Goal: Task Accomplishment & Management: Manage account settings

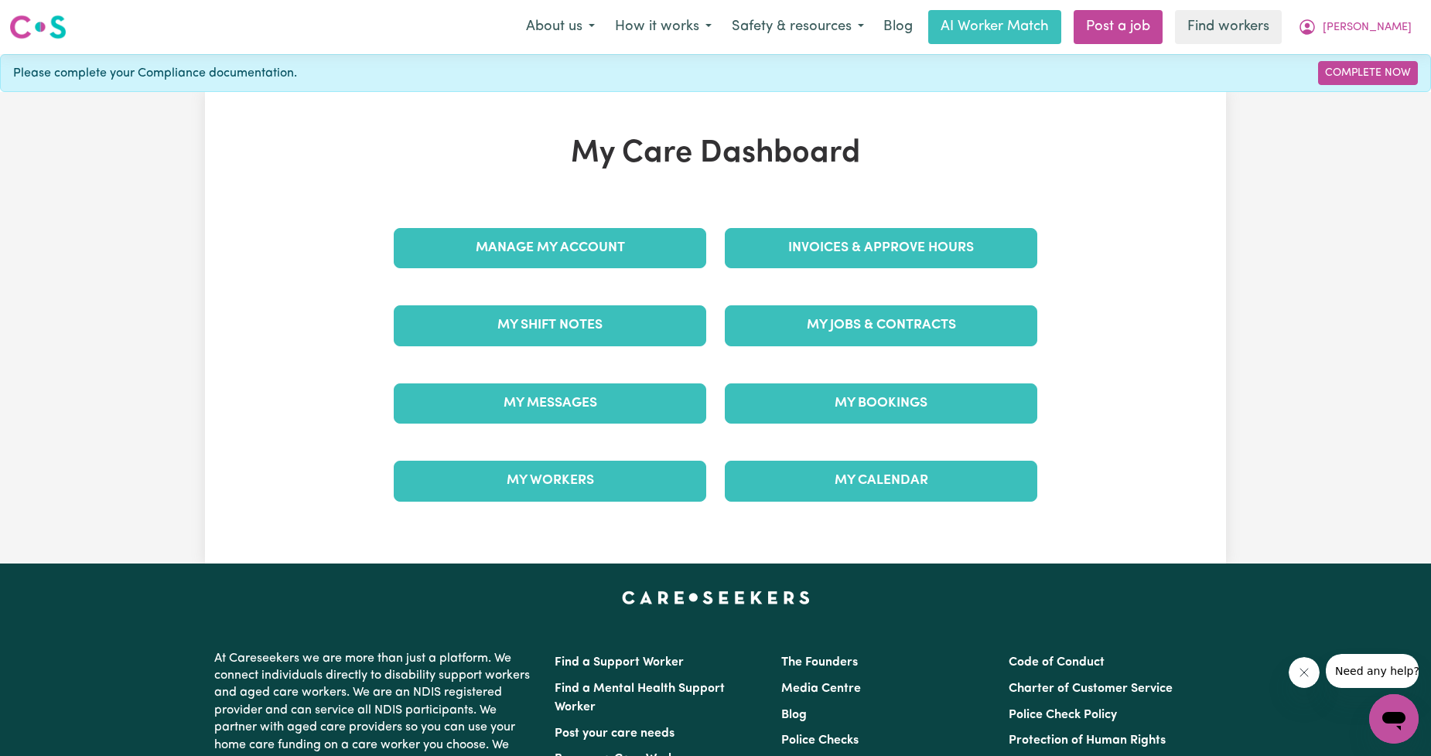
click at [562, 211] on div "Manage My Account" at bounding box center [549, 248] width 331 height 77
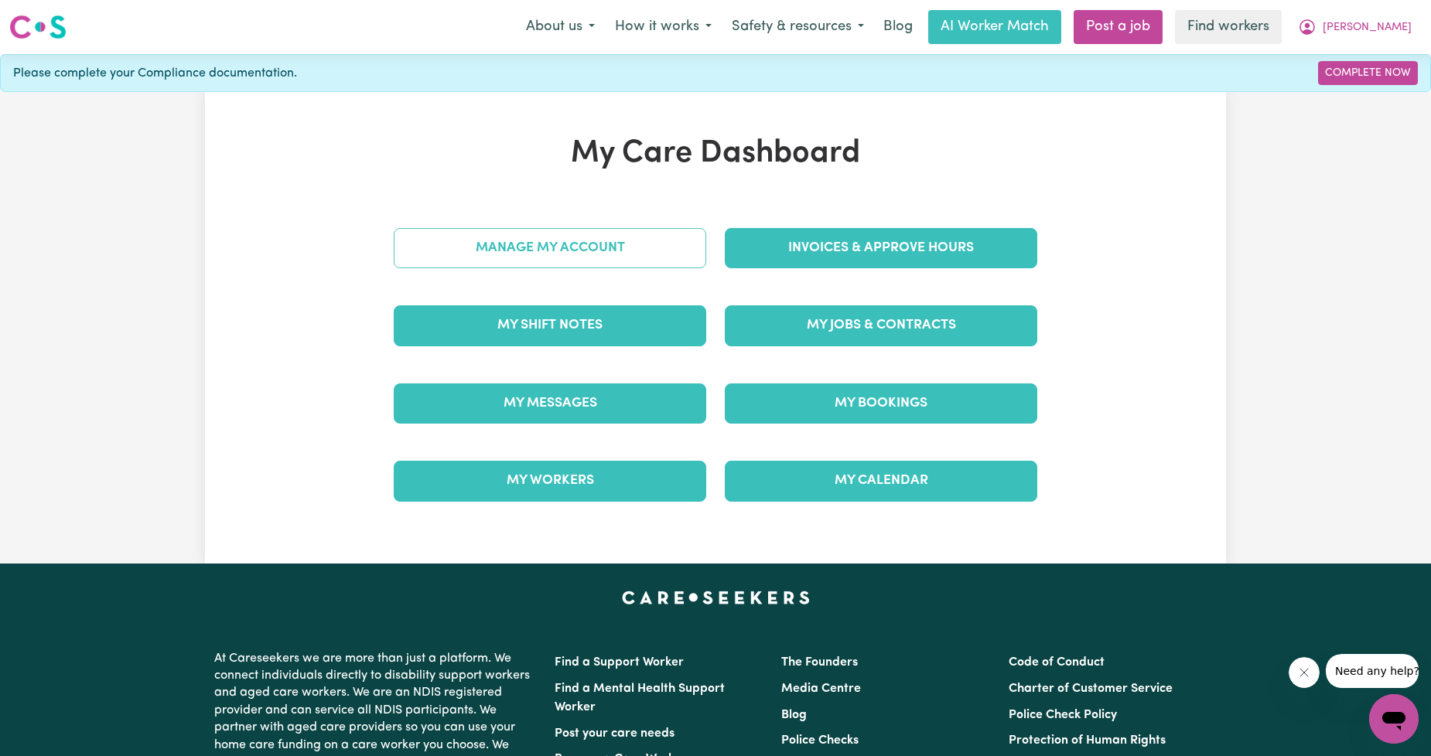
click at [553, 264] on link "Manage My Account" at bounding box center [550, 248] width 312 height 40
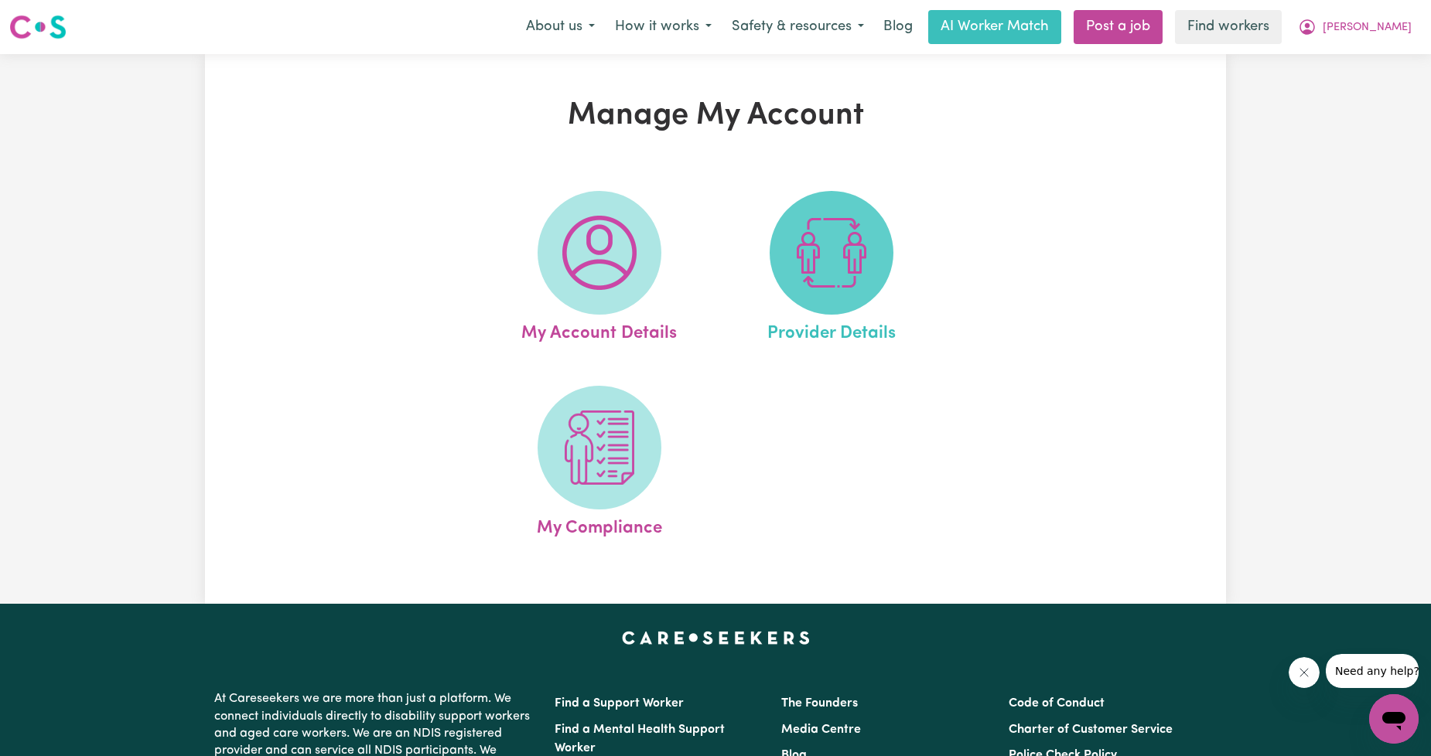
click at [870, 271] on span at bounding box center [831, 253] width 124 height 124
select select "NDIS_FUNDING_PLAN_MANAGED"
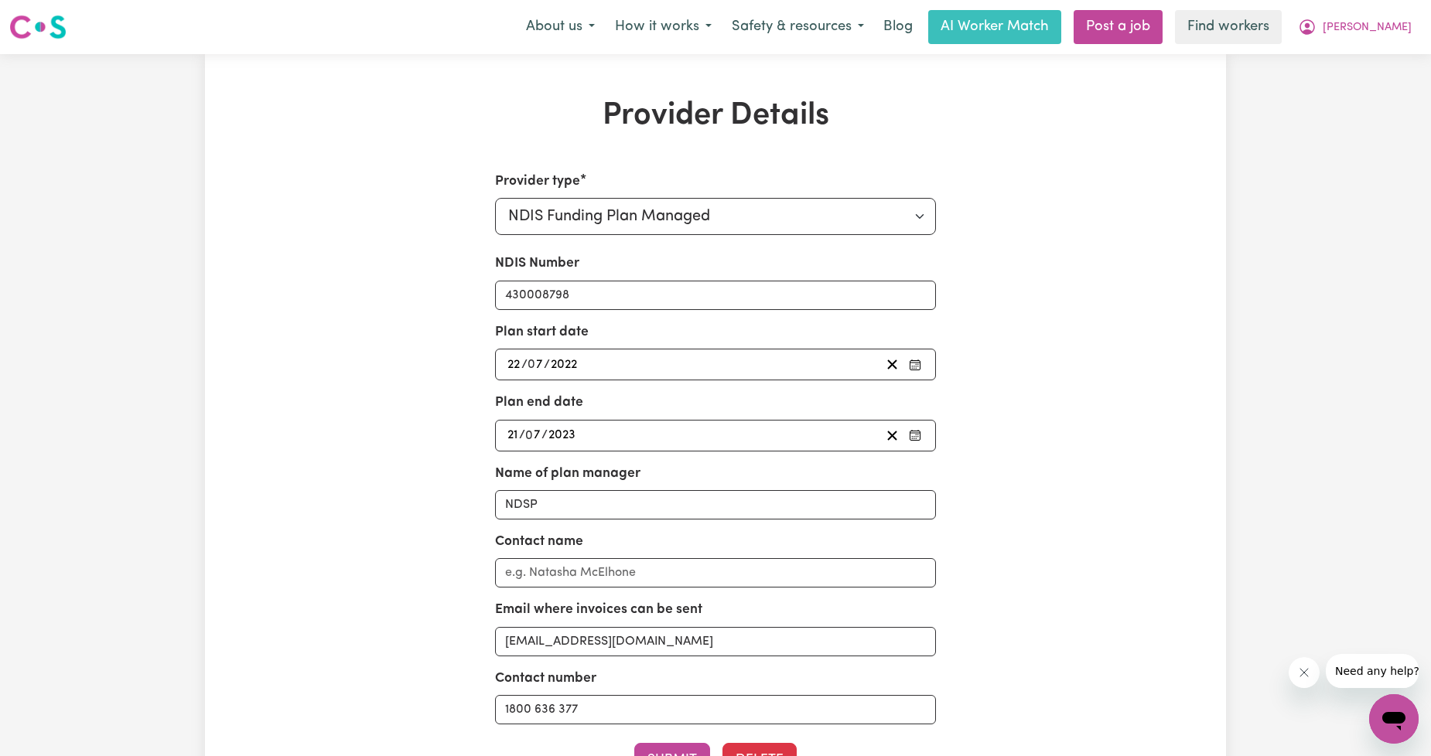
click at [665, 375] on div "[DATE] 22 / 0 7 / 2022" at bounding box center [716, 365] width 442 height 32
click at [777, 369] on div "[DATE] 22 / 0 7 / 2022" at bounding box center [693, 364] width 376 height 21
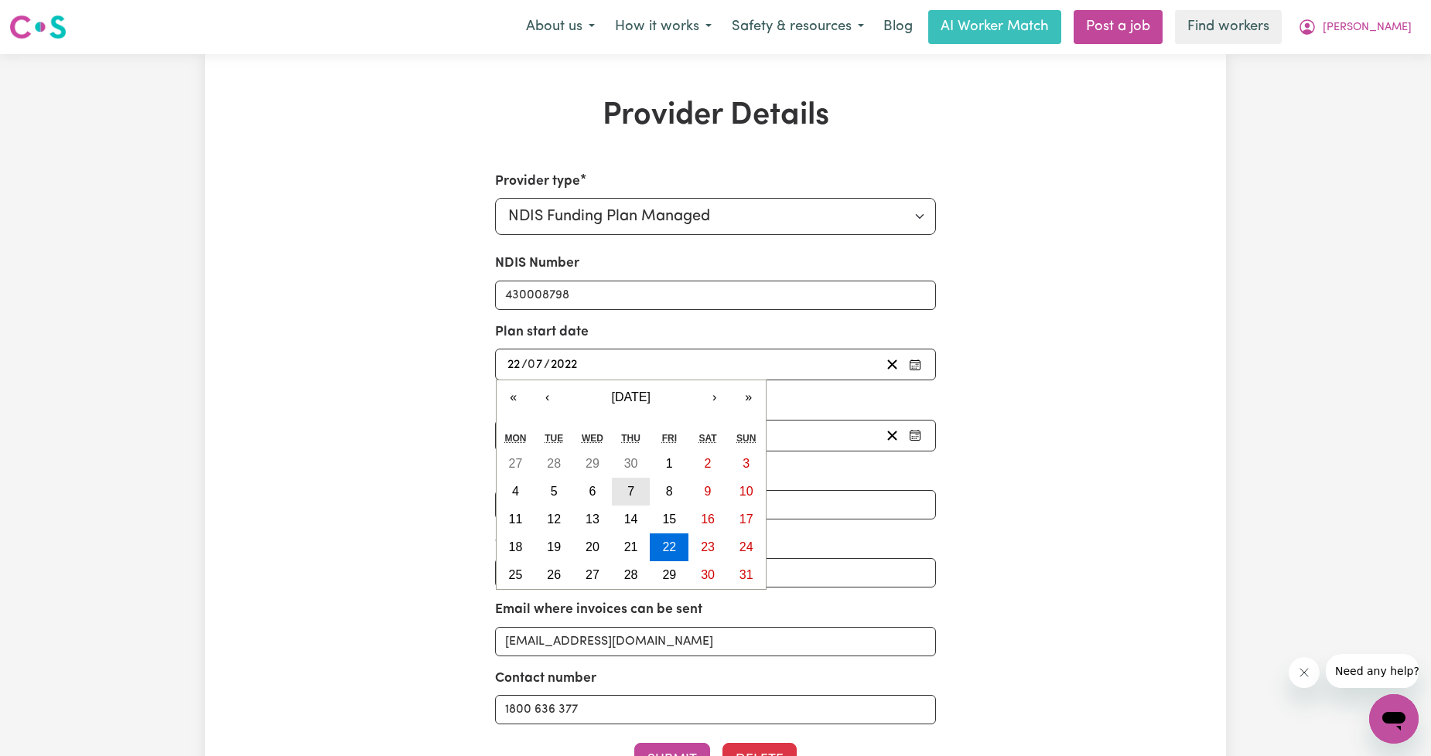
click at [629, 485] on abbr "7" at bounding box center [630, 491] width 7 height 13
type input "[DATE]"
type input "7"
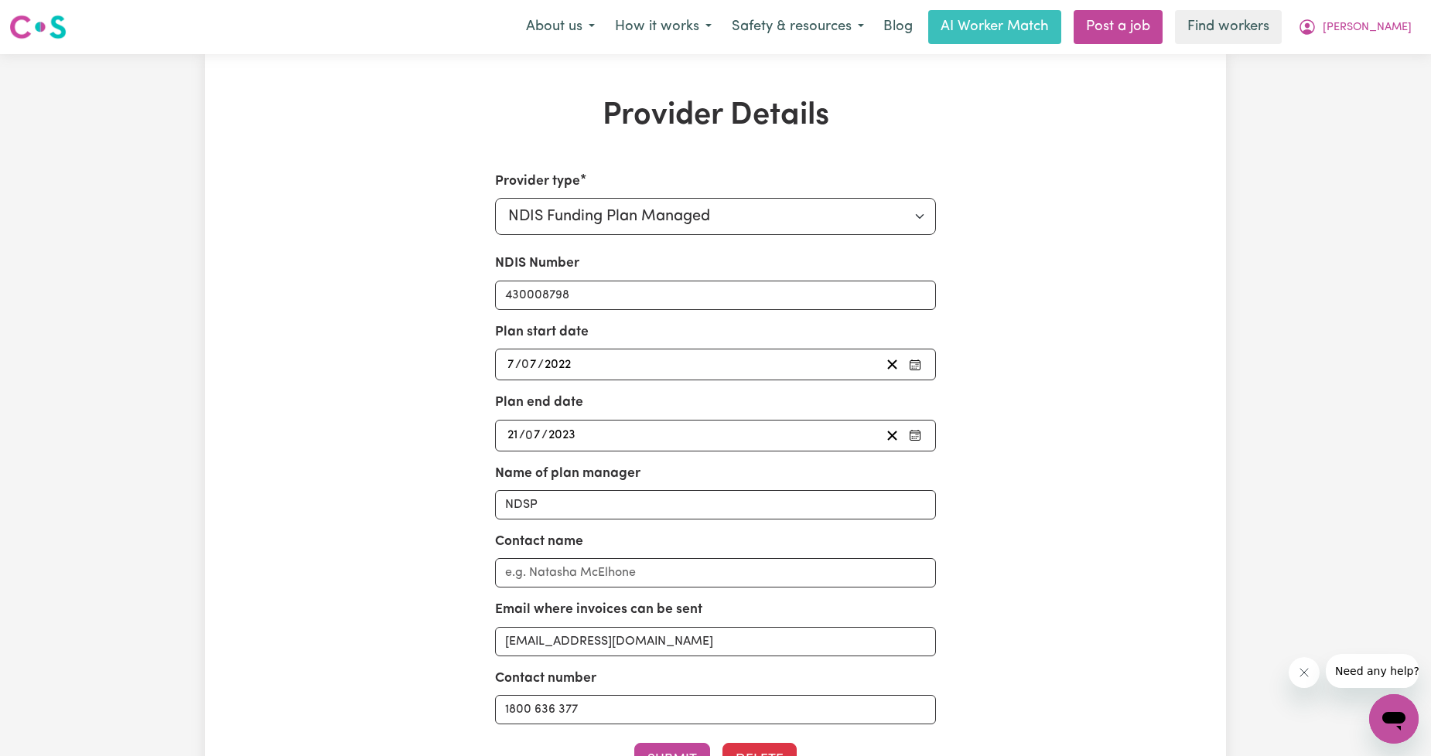
click at [744, 373] on div "[DATE] 7 / 0 7 / 2022" at bounding box center [693, 364] width 376 height 21
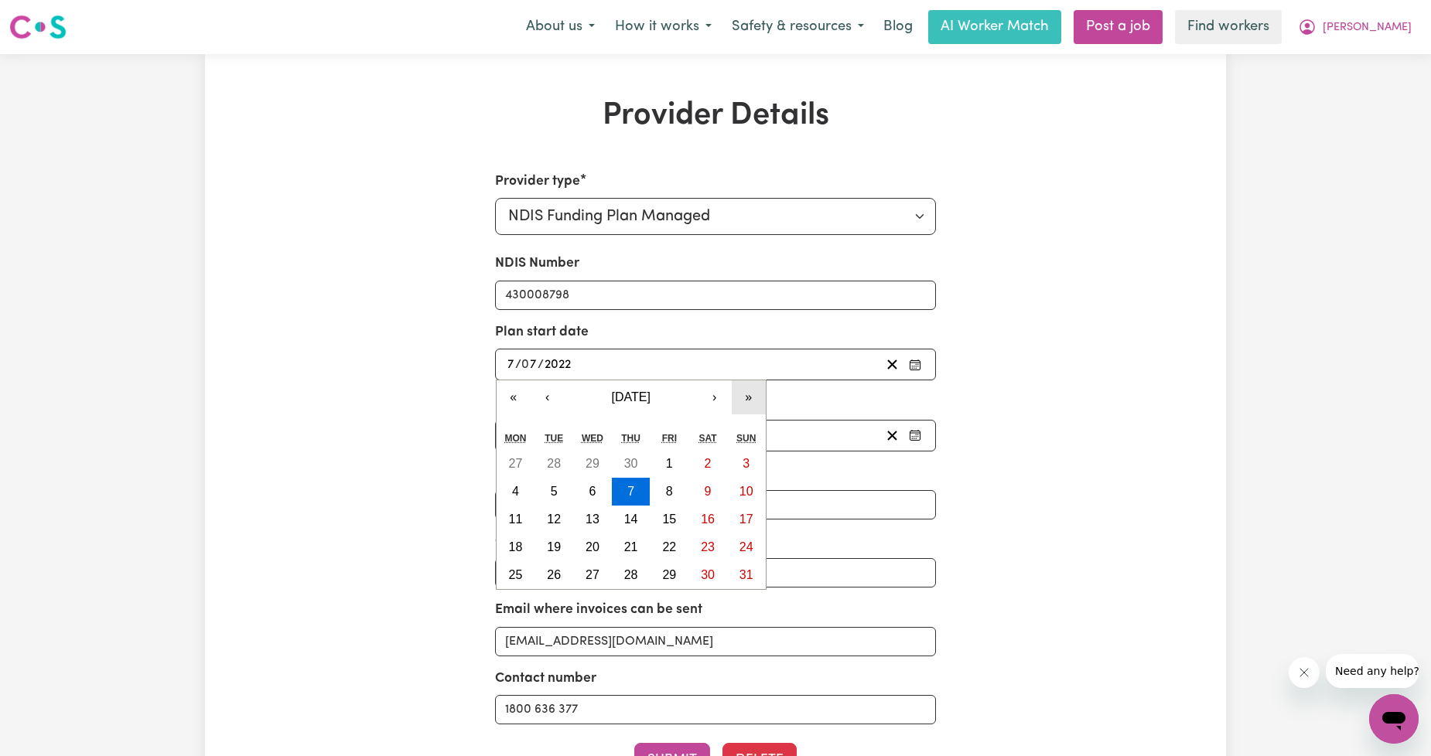
click at [759, 402] on button "»" at bounding box center [748, 397] width 34 height 34
click at [656, 487] on button "7" at bounding box center [669, 492] width 39 height 28
type input "[DATE]"
type input "2023"
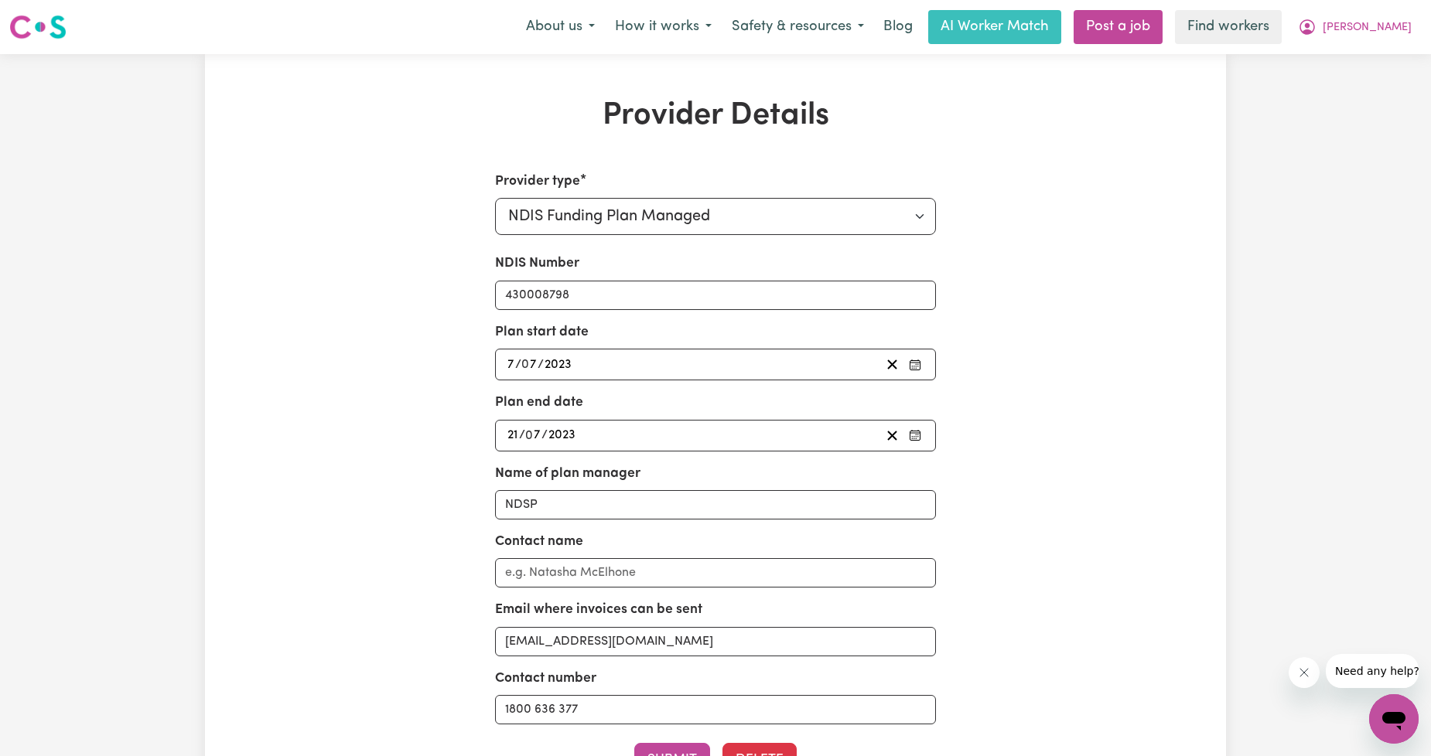
click at [671, 425] on div "[DATE] 21 / 0 7 / 2023" at bounding box center [693, 435] width 376 height 21
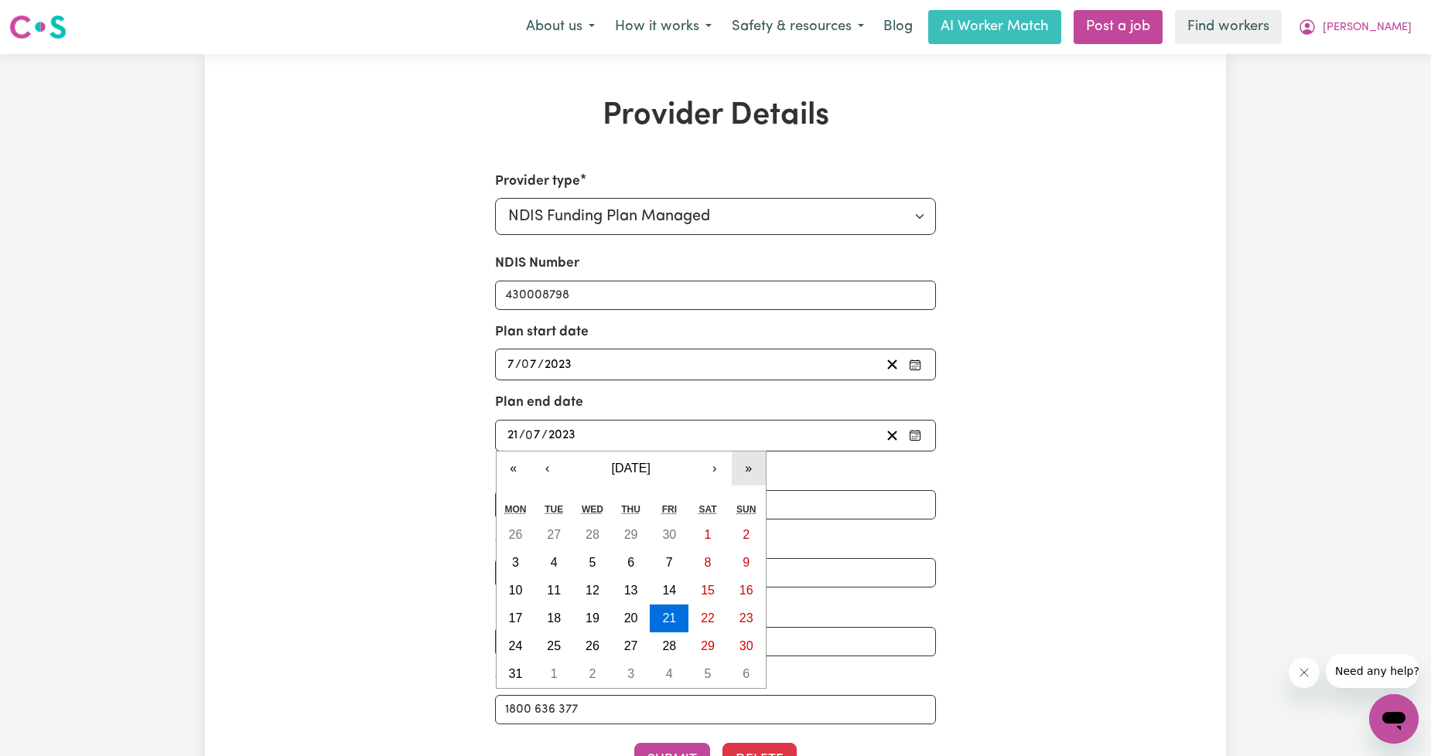
click at [737, 470] on button "»" at bounding box center [748, 469] width 34 height 34
click at [517, 563] on abbr "6" at bounding box center [515, 562] width 7 height 13
type input "[DATE]"
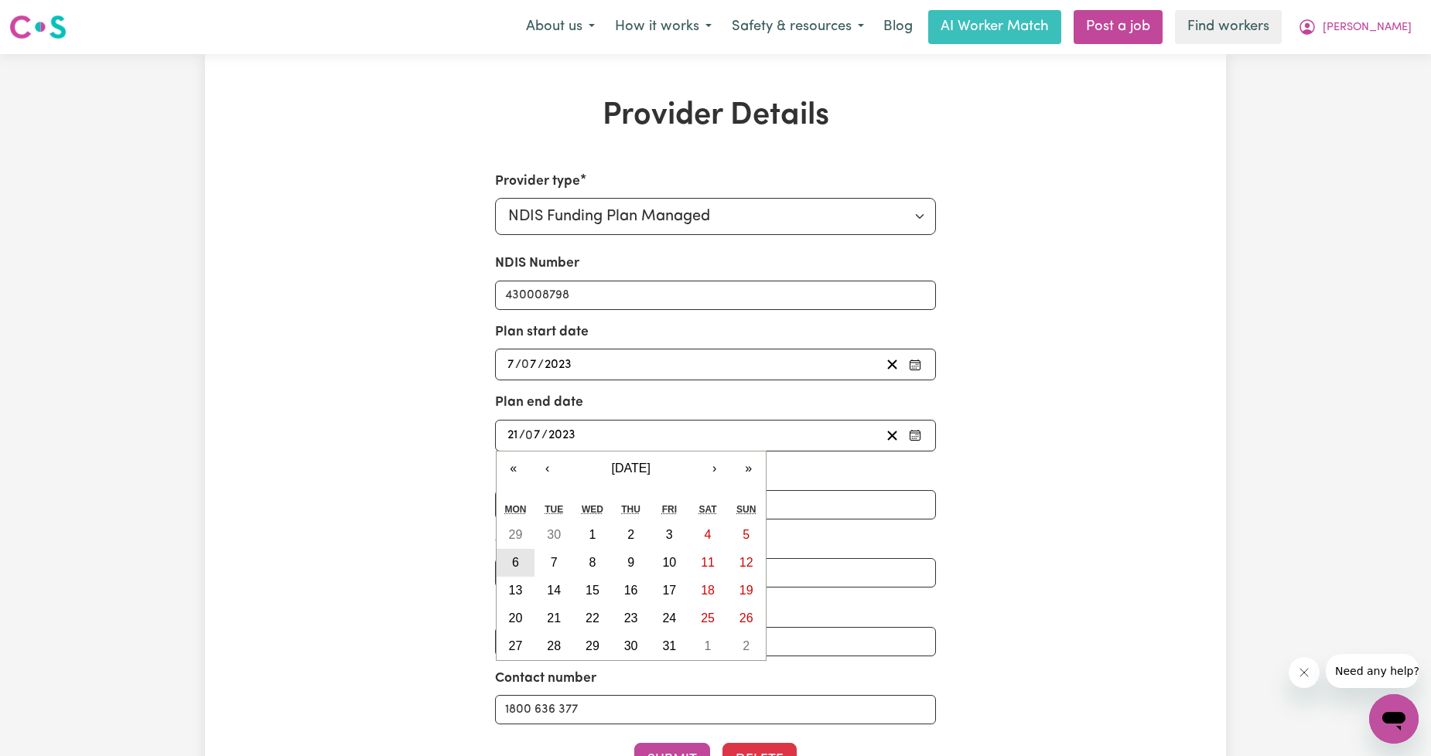
type input "6"
type input "2026"
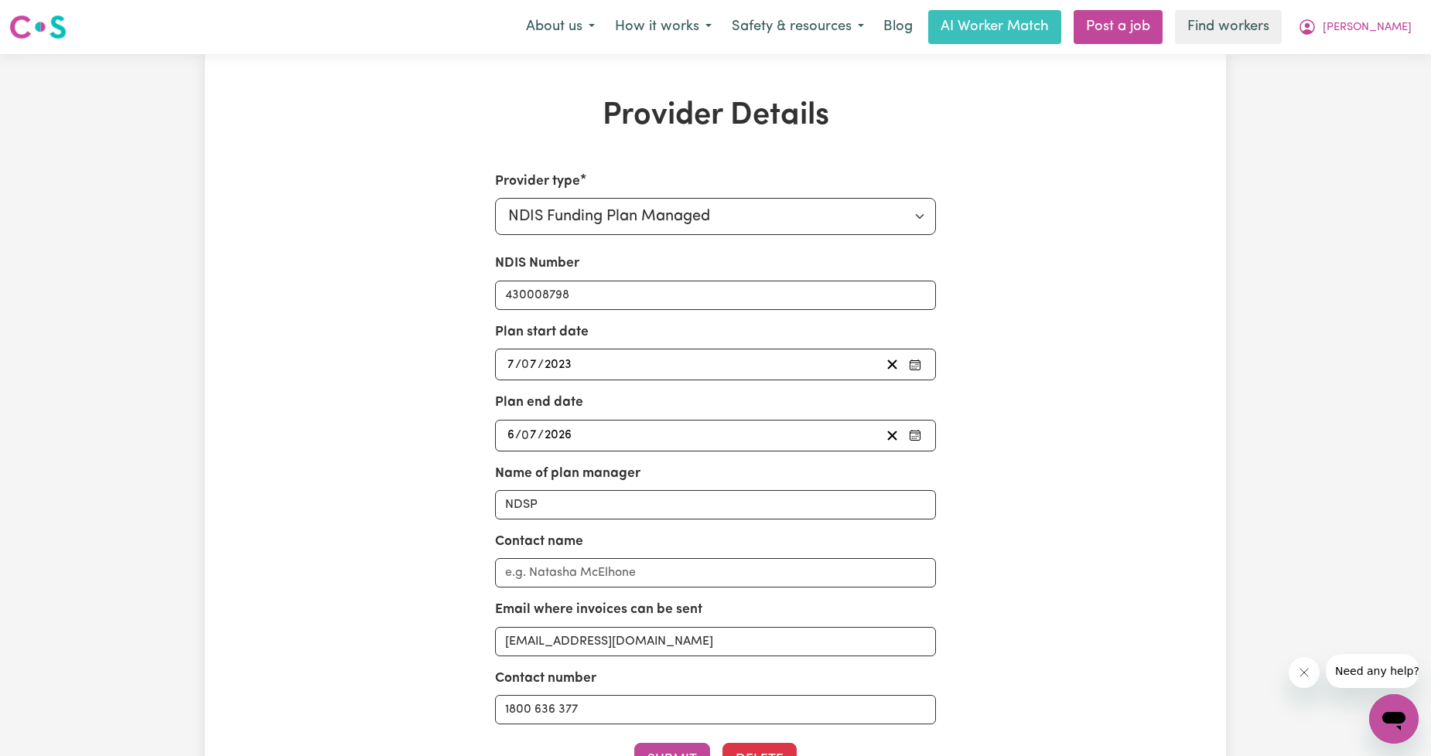
click at [461, 473] on div "Provider type Select your provider type... Privately Aged Care / Home Care Pack…" at bounding box center [715, 526] width 662 height 708
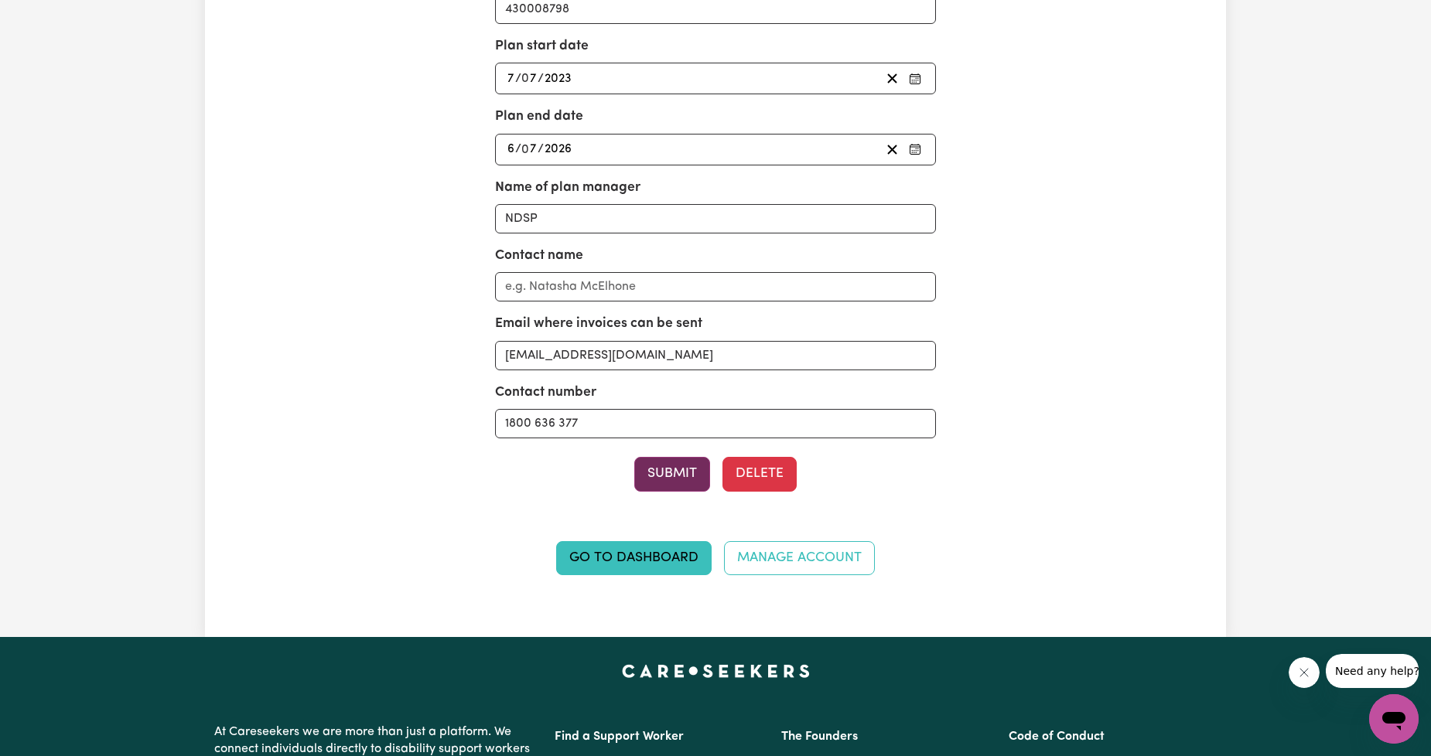
click at [677, 479] on button "Submit" at bounding box center [672, 474] width 76 height 34
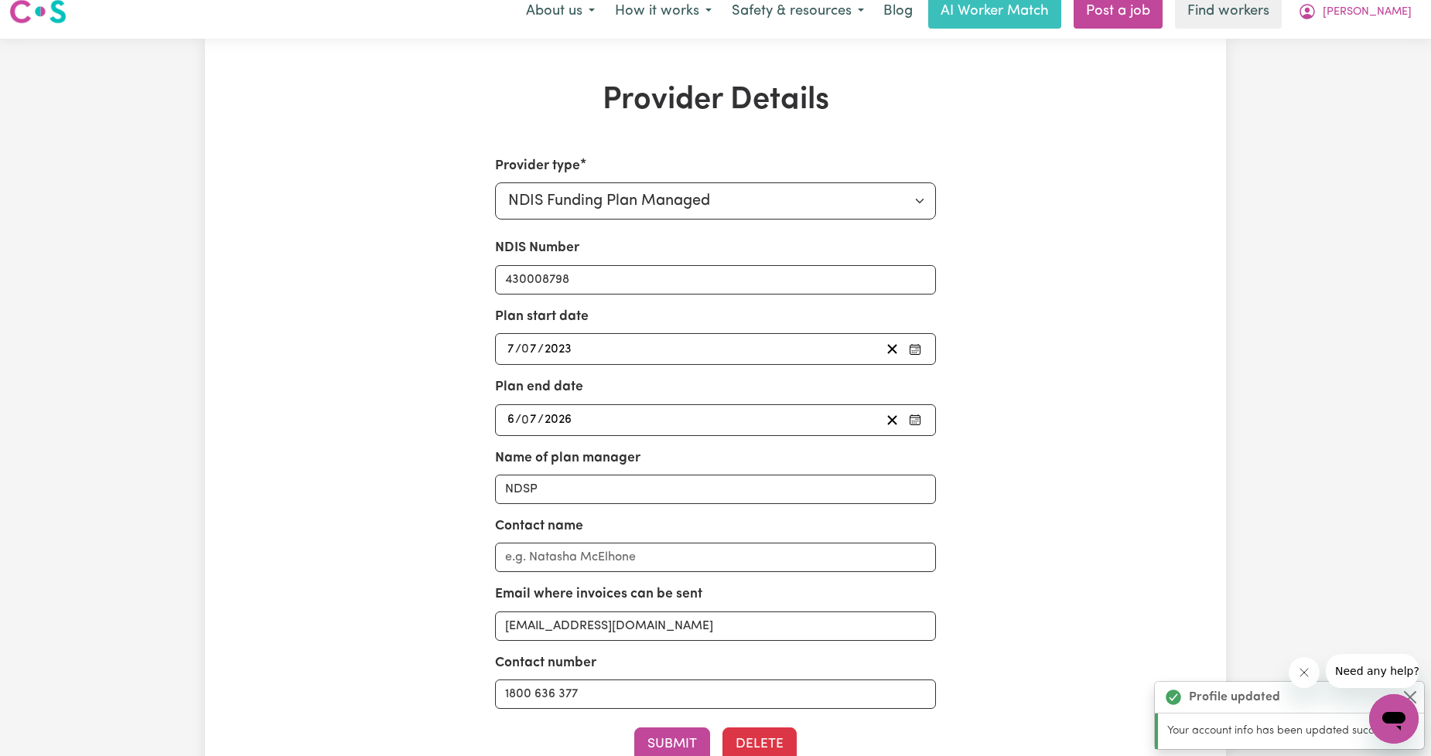
scroll to position [0, 0]
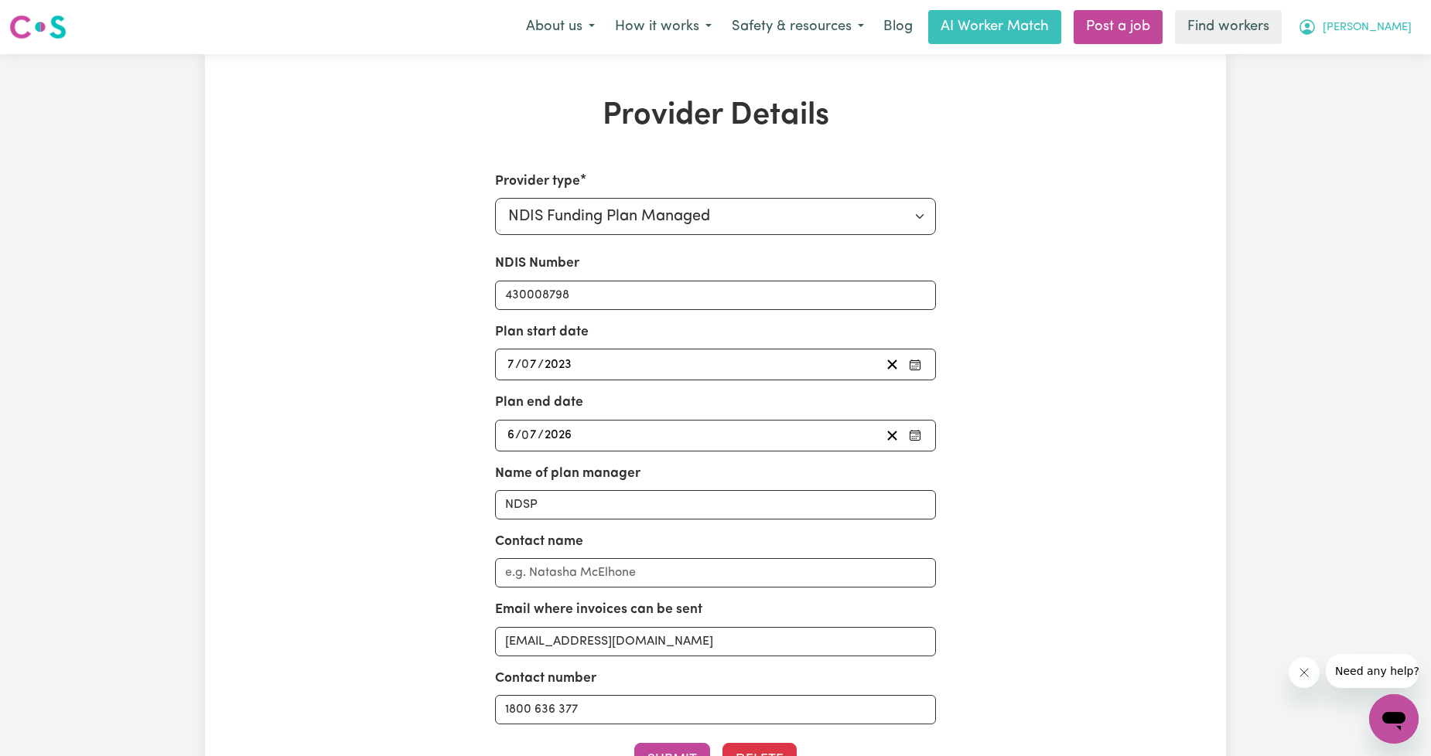
click at [1370, 11] on button "[PERSON_NAME]" at bounding box center [1354, 27] width 134 height 32
click at [1358, 48] on link "My Dashboard" at bounding box center [1359, 60] width 122 height 29
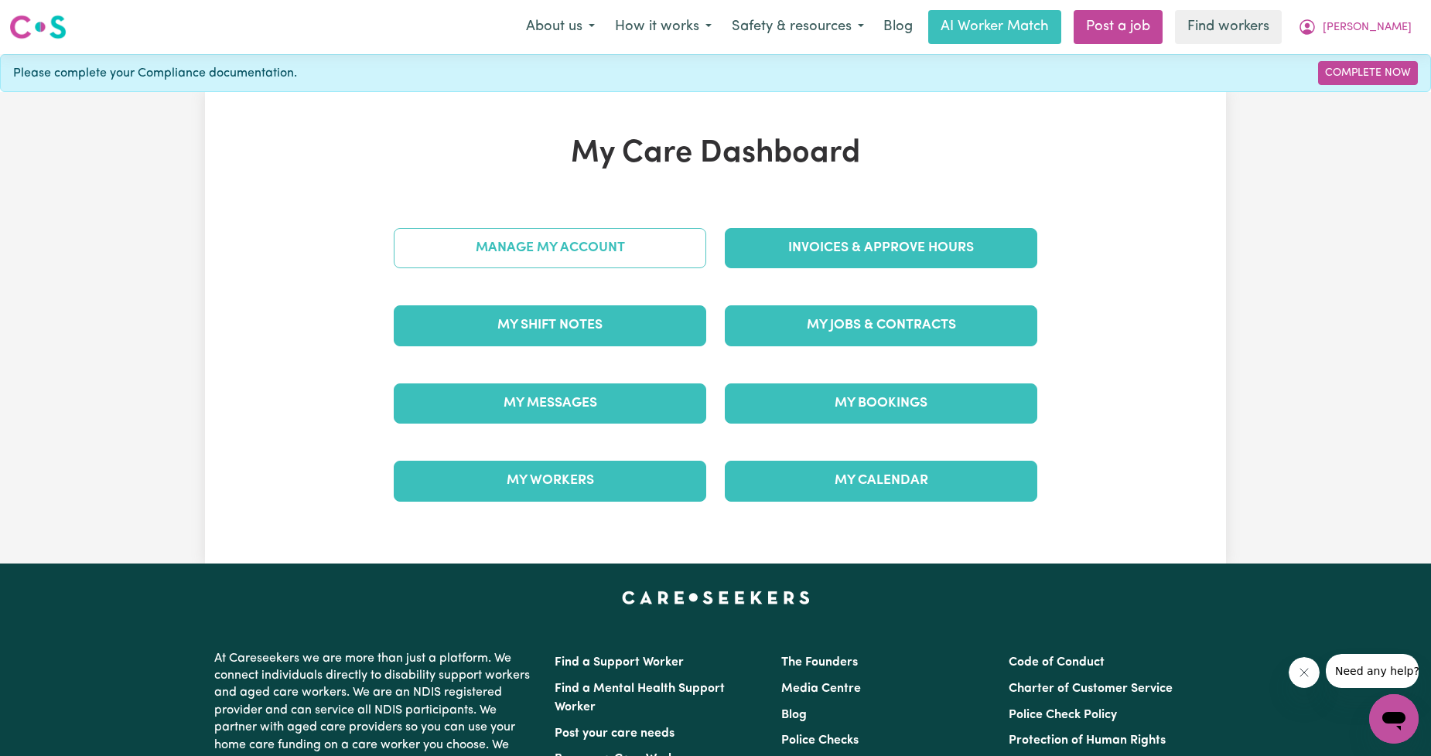
click at [407, 255] on link "Manage My Account" at bounding box center [550, 248] width 312 height 40
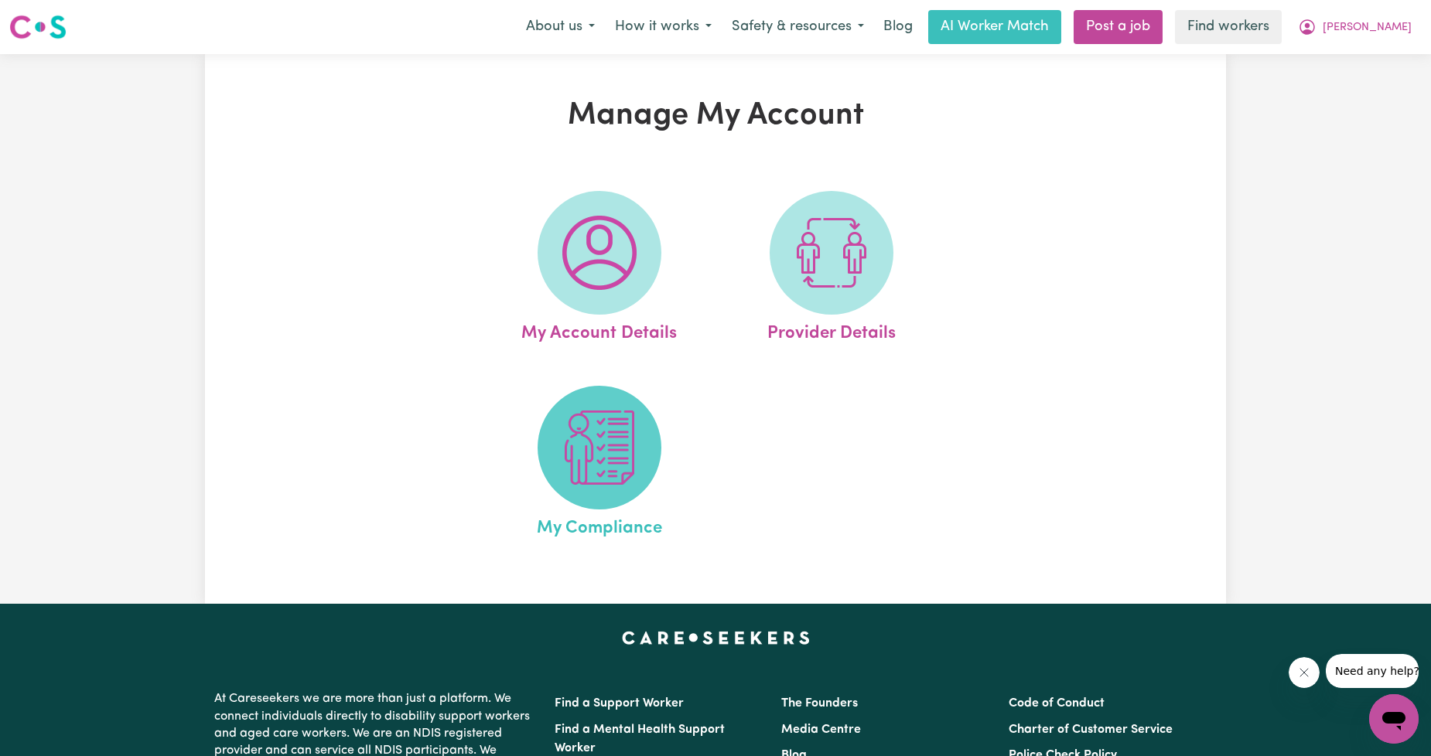
click at [575, 422] on img at bounding box center [599, 448] width 74 height 74
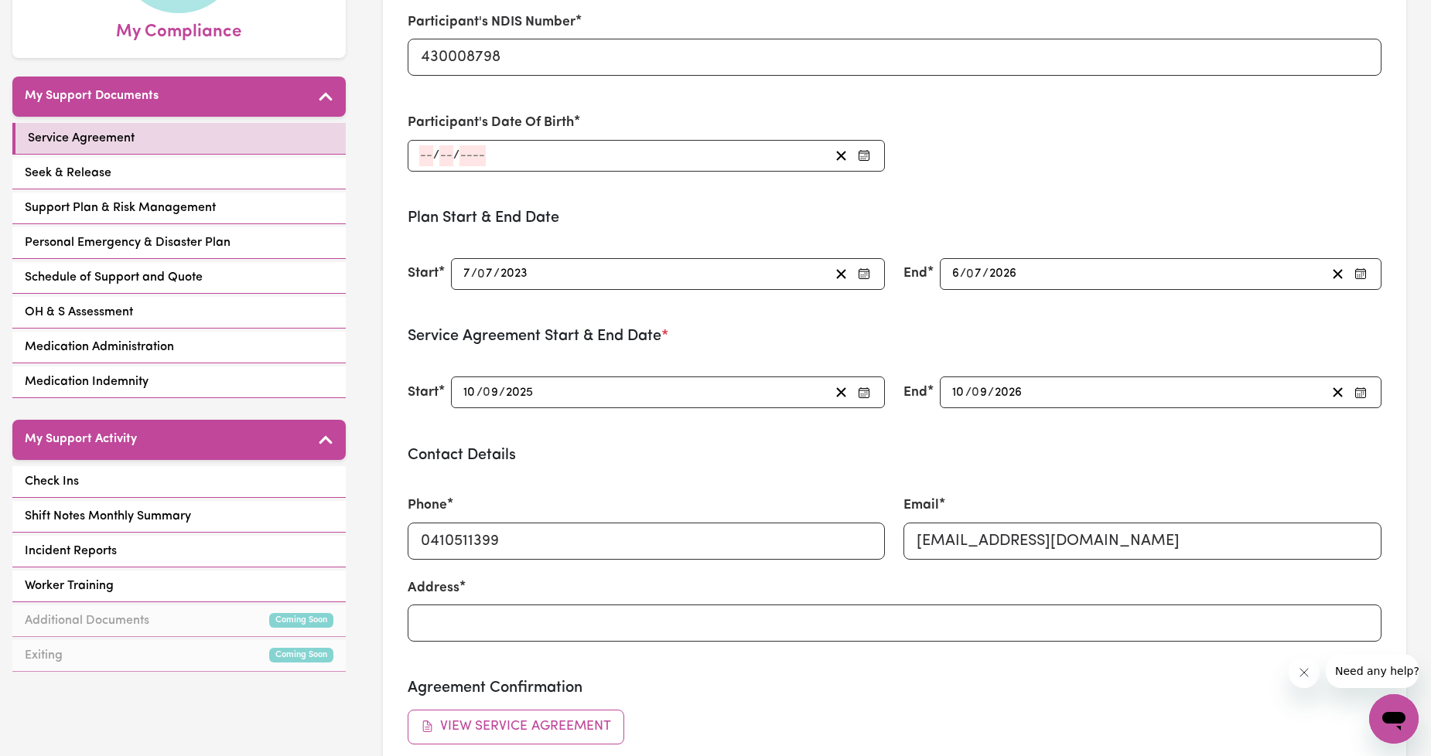
scroll to position [286, 0]
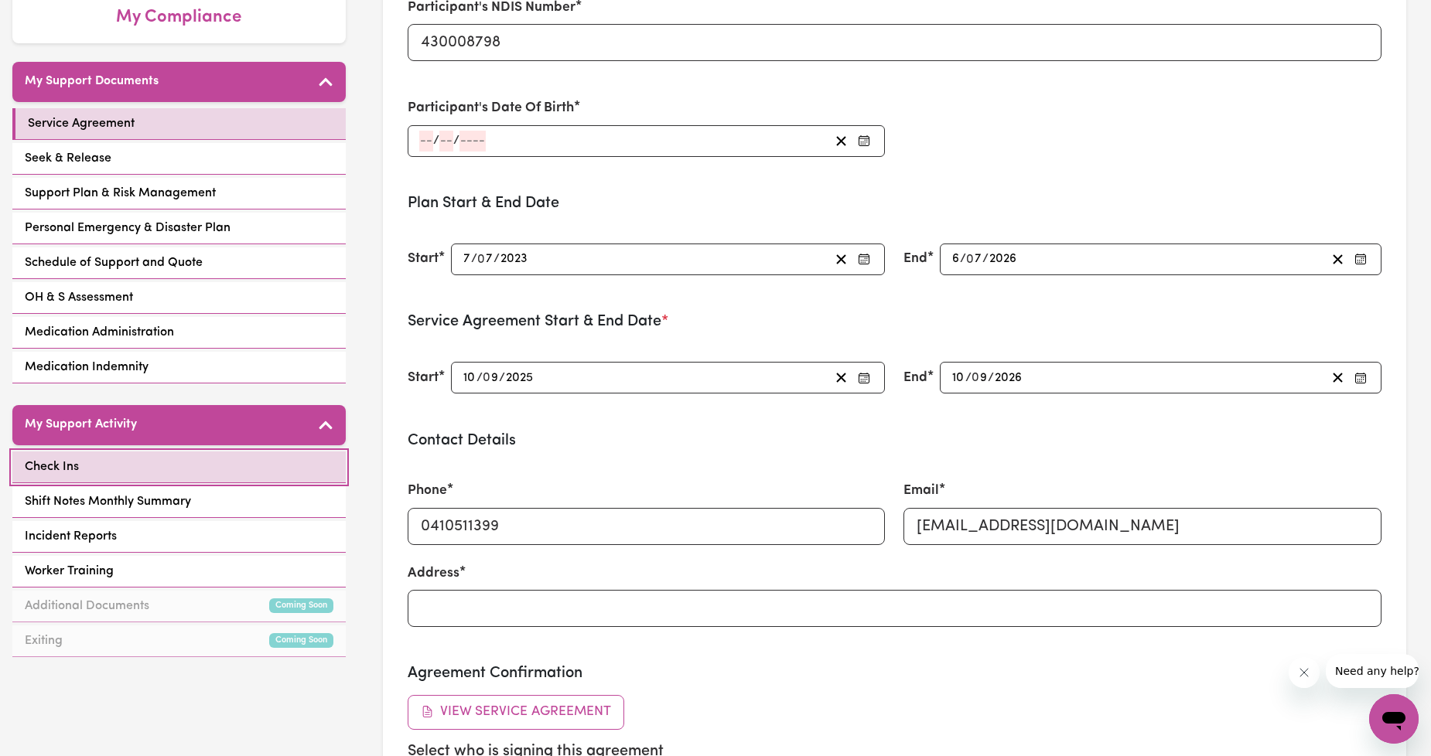
click at [142, 452] on link "Check Ins" at bounding box center [178, 468] width 333 height 32
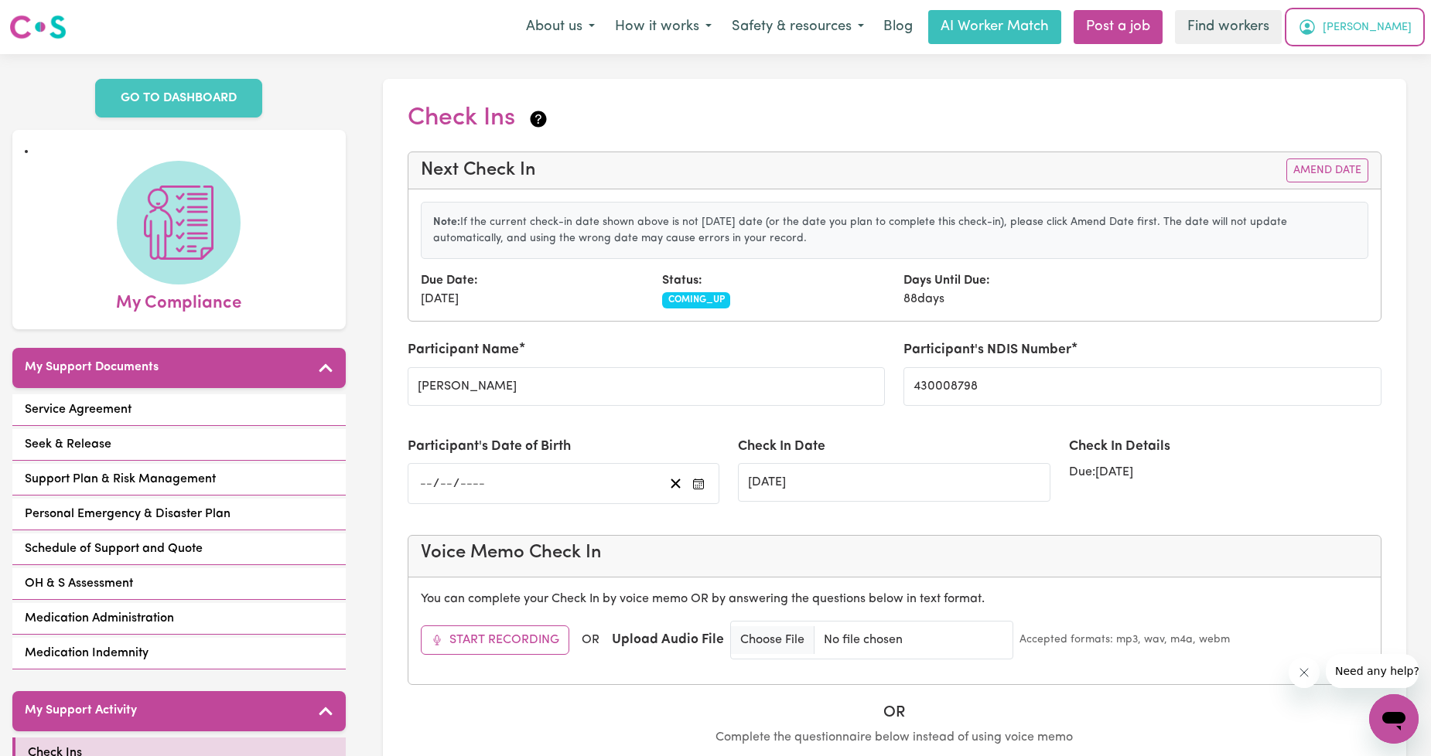
click at [1316, 32] on icon "My Account" at bounding box center [1307, 27] width 19 height 19
click at [1366, 52] on link "My Dashboard" at bounding box center [1359, 60] width 122 height 29
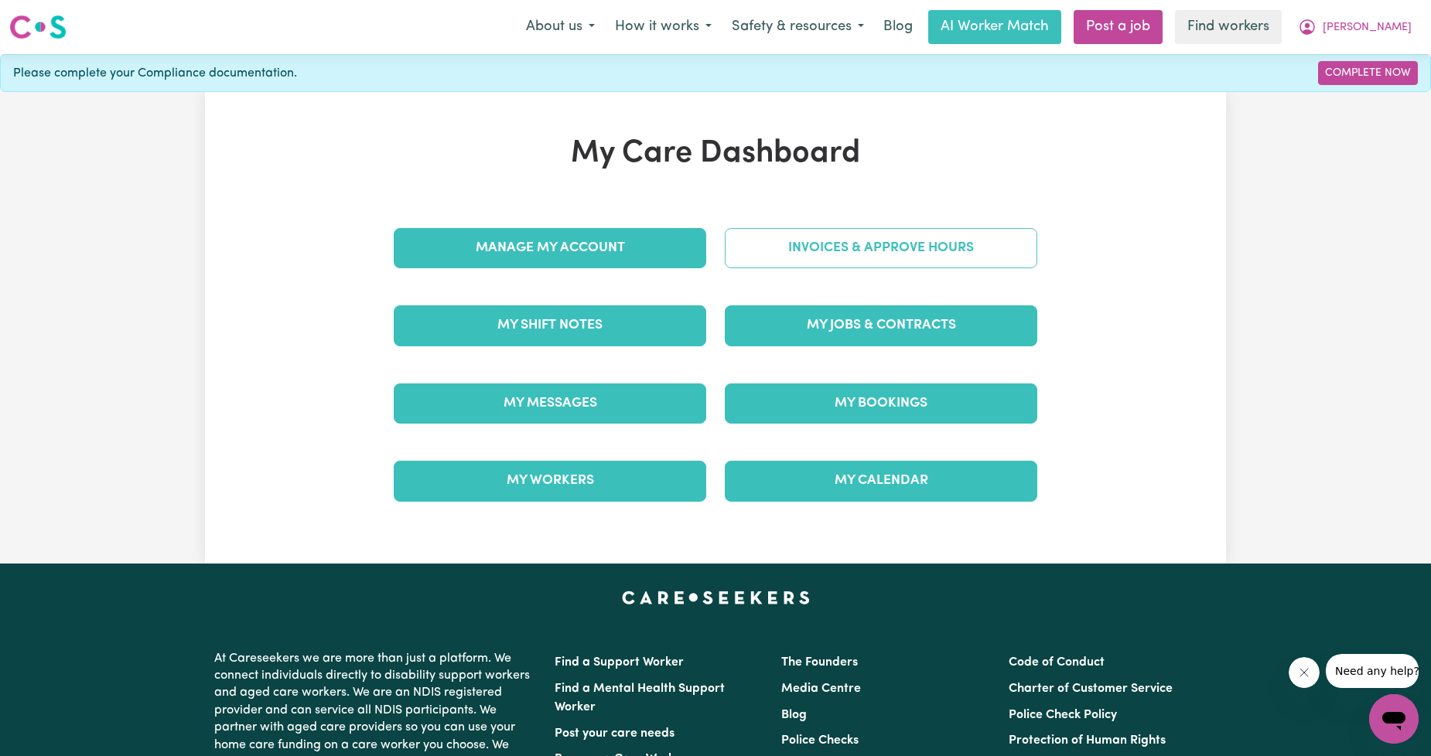
click at [920, 237] on link "Invoices & Approve Hours" at bounding box center [881, 248] width 312 height 40
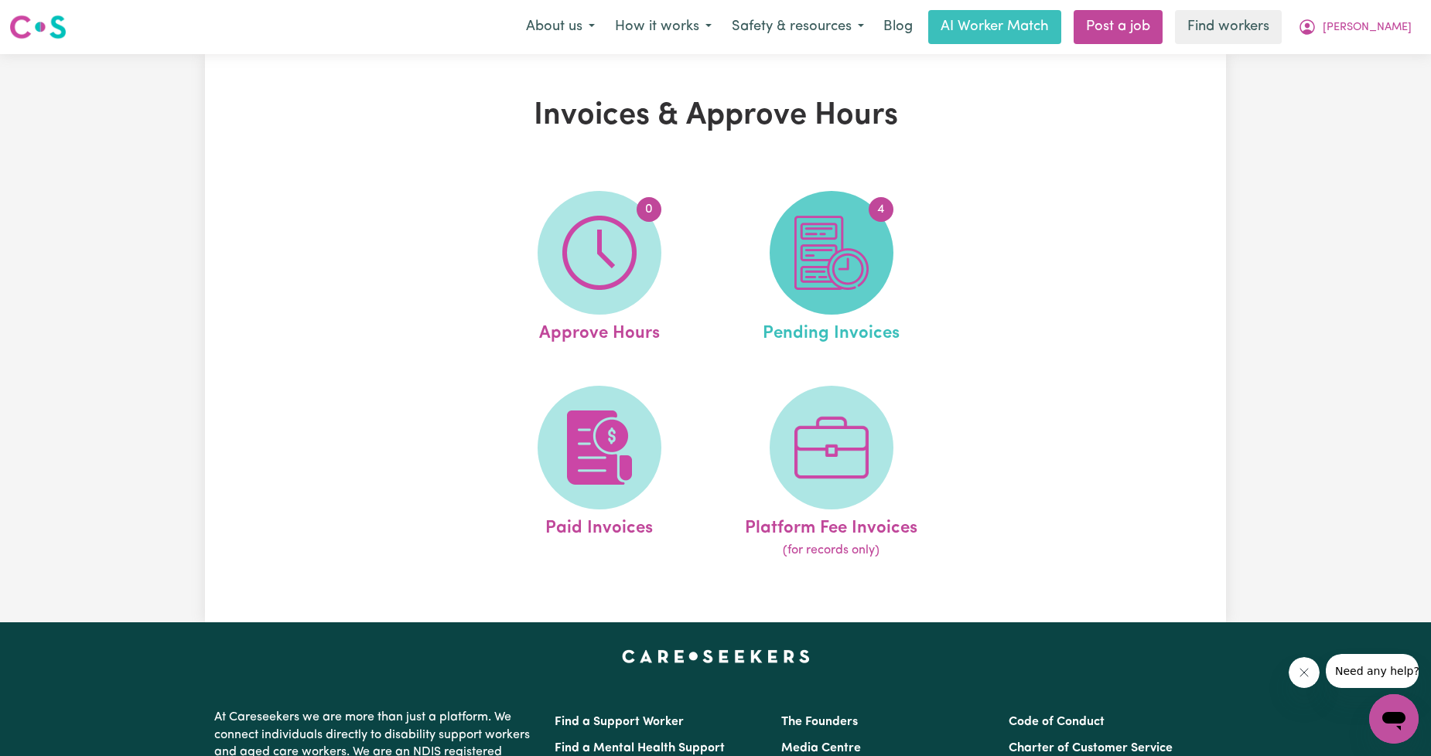
click at [864, 264] on img at bounding box center [831, 253] width 74 height 74
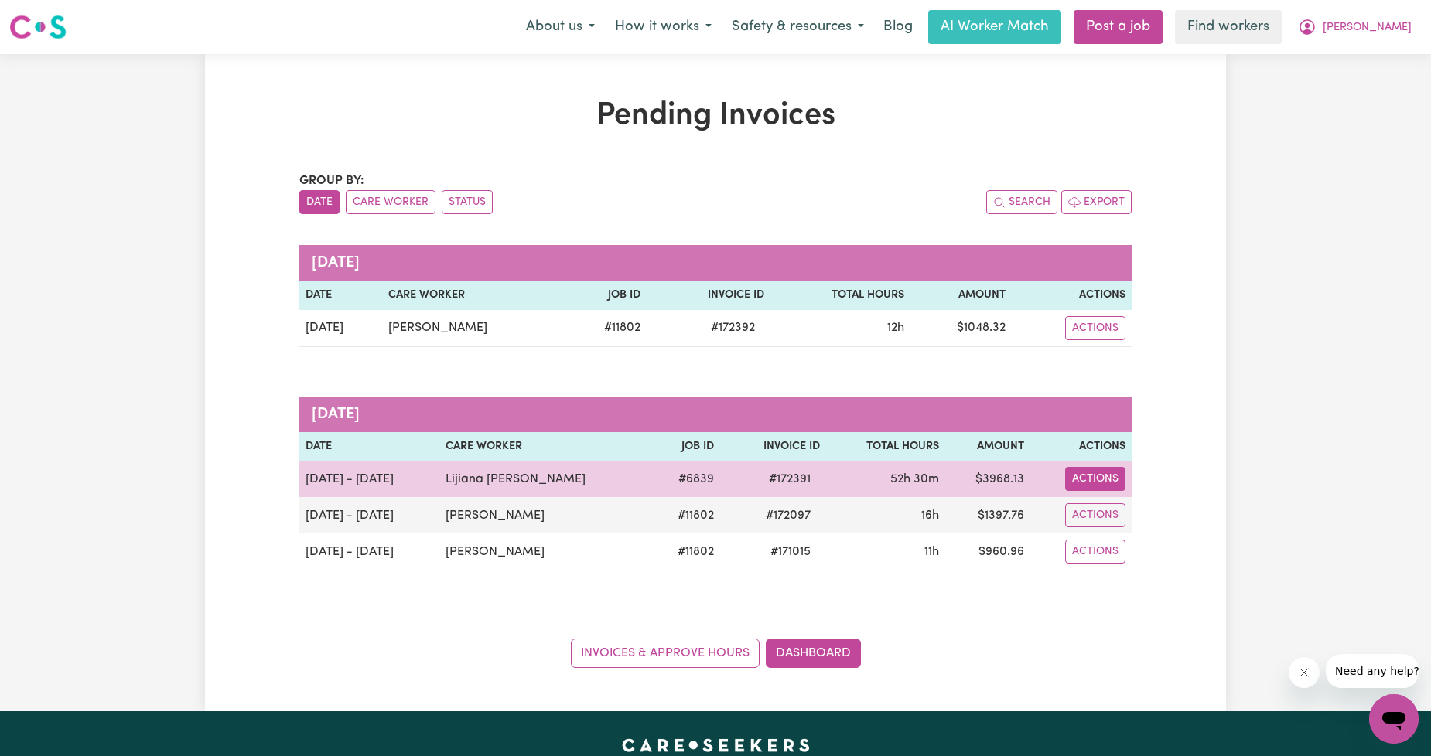
click at [1114, 478] on button "Actions" at bounding box center [1095, 479] width 60 height 24
click at [1115, 511] on link "Download Invoice" at bounding box center [1135, 515] width 142 height 31
click at [1094, 491] on button "Actions" at bounding box center [1095, 479] width 60 height 24
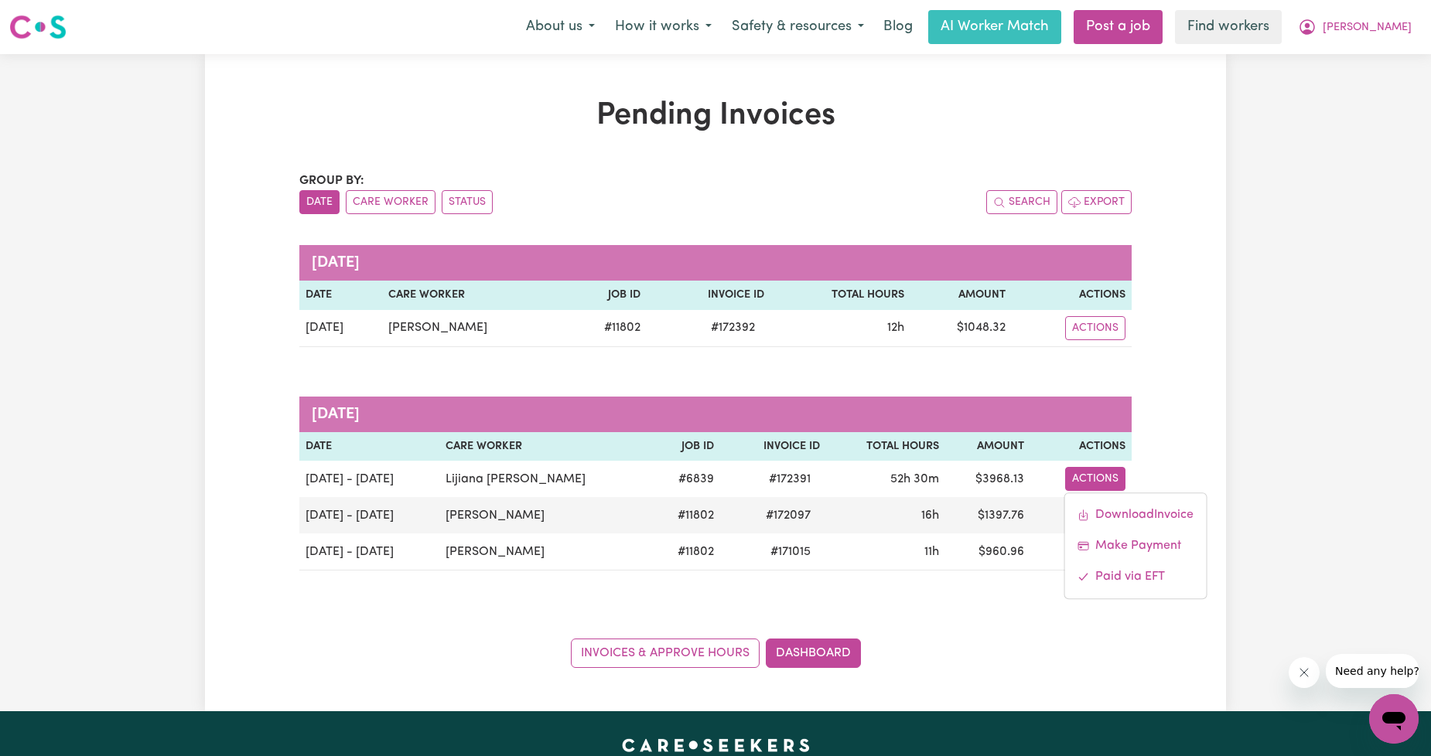
click at [1179, 313] on div "Pending Invoices Group by: Date Care Worker Status Search Export [DATE] Date Ca…" at bounding box center [715, 382] width 1021 height 571
click at [1316, 32] on icon "My Account" at bounding box center [1307, 27] width 19 height 19
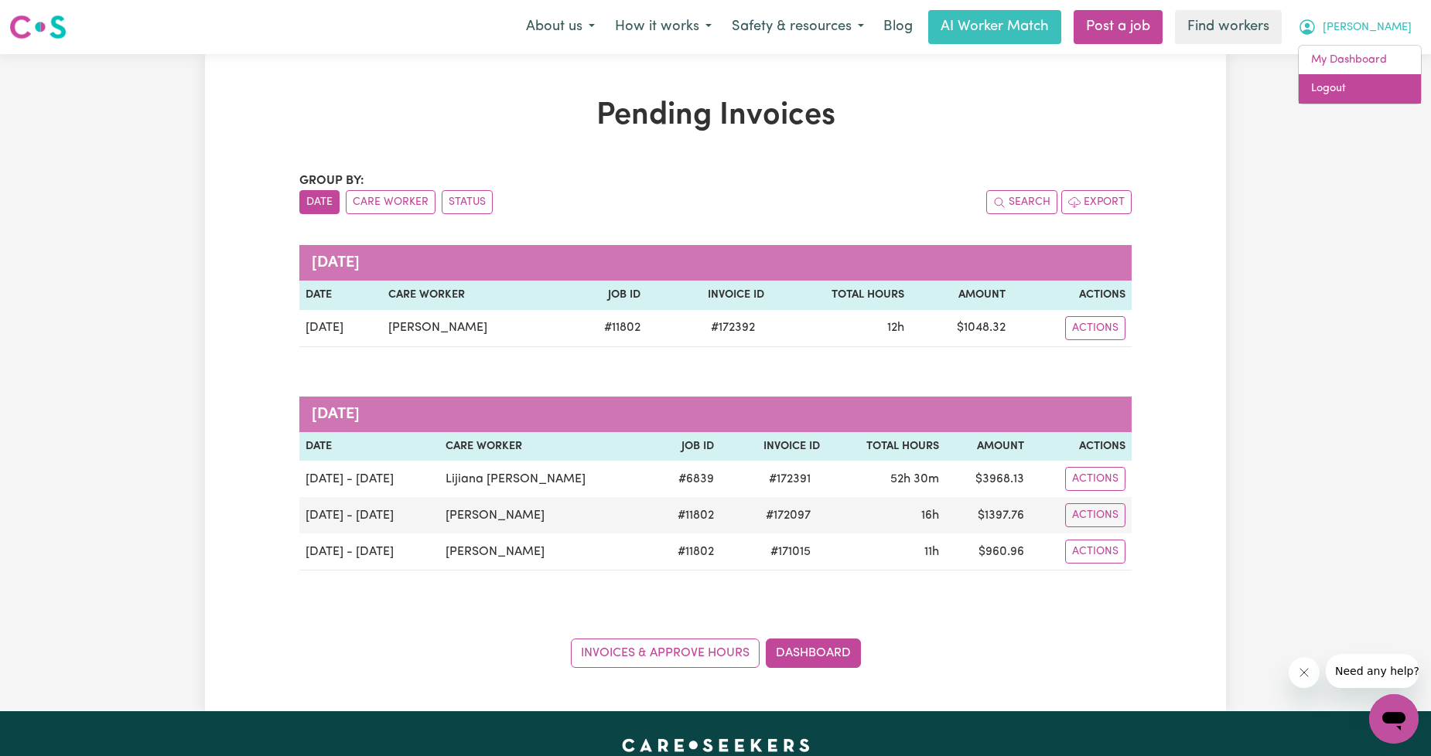
click at [1331, 85] on link "Logout" at bounding box center [1359, 88] width 122 height 29
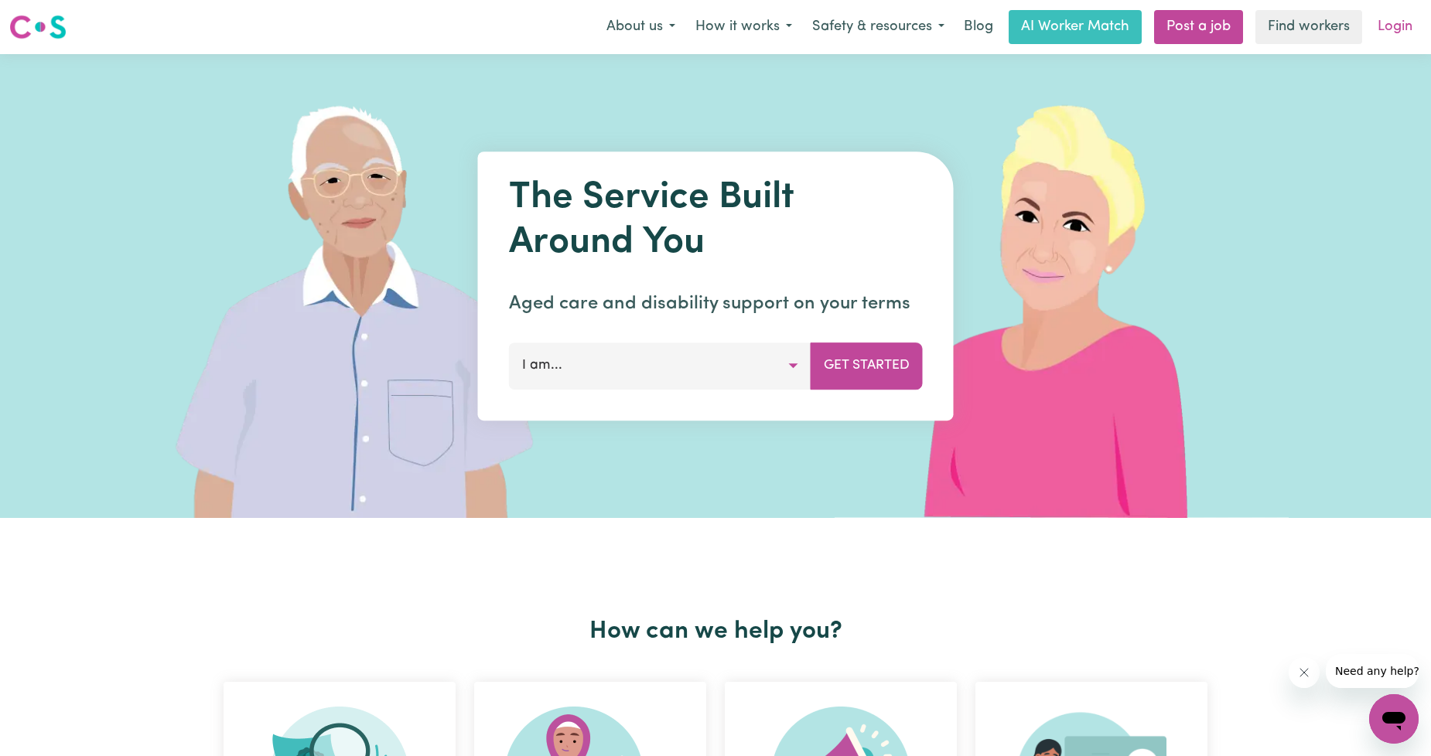
click at [1369, 29] on link "Login" at bounding box center [1394, 27] width 53 height 34
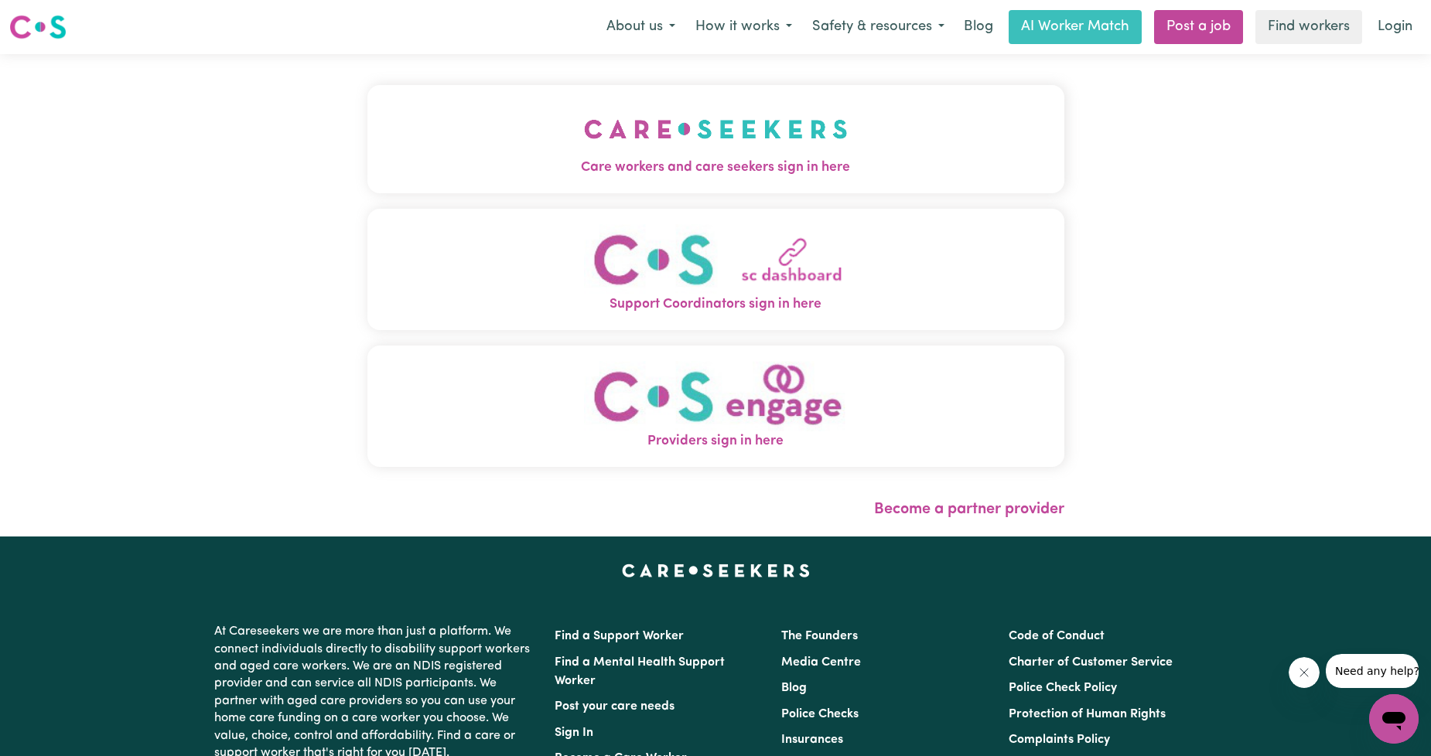
click at [538, 203] on div "Care workers and care seekers sign in here Support Coordinators sign in here Pr…" at bounding box center [715, 283] width 697 height 397
click at [576, 168] on span "Care workers and care seekers sign in here" at bounding box center [715, 168] width 697 height 20
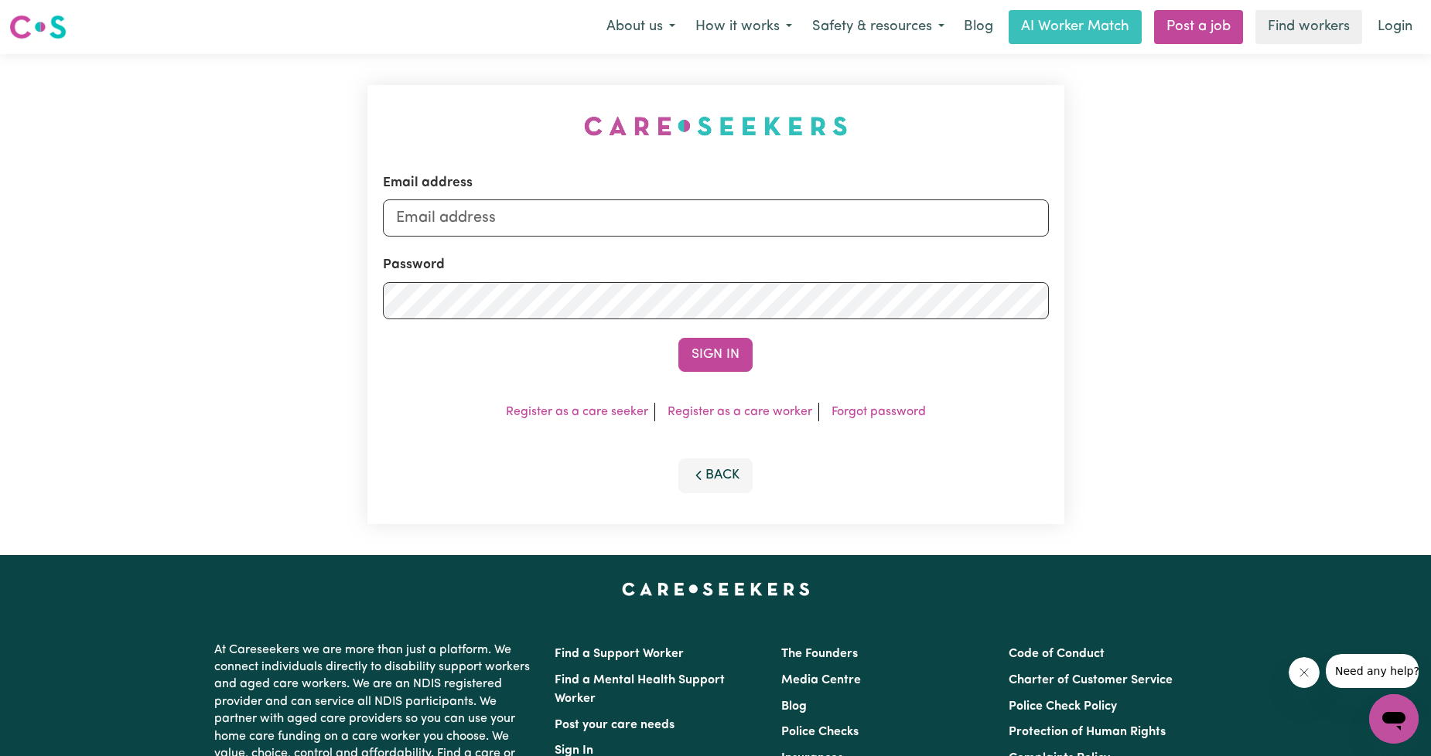
click at [611, 196] on div "Email address" at bounding box center [716, 204] width 666 height 63
drag, startPoint x: 611, startPoint y: 221, endPoint x: 608, endPoint y: 235, distance: 14.3
click at [611, 221] on input "Email address" at bounding box center [716, 217] width 666 height 37
drag, startPoint x: 605, startPoint y: 271, endPoint x: 911, endPoint y: 256, distance: 306.6
click at [911, 256] on form "Email address [EMAIL_ADDRESS][PERSON_NAME][DOMAIN_NAME] Password Sign In" at bounding box center [716, 272] width 666 height 199
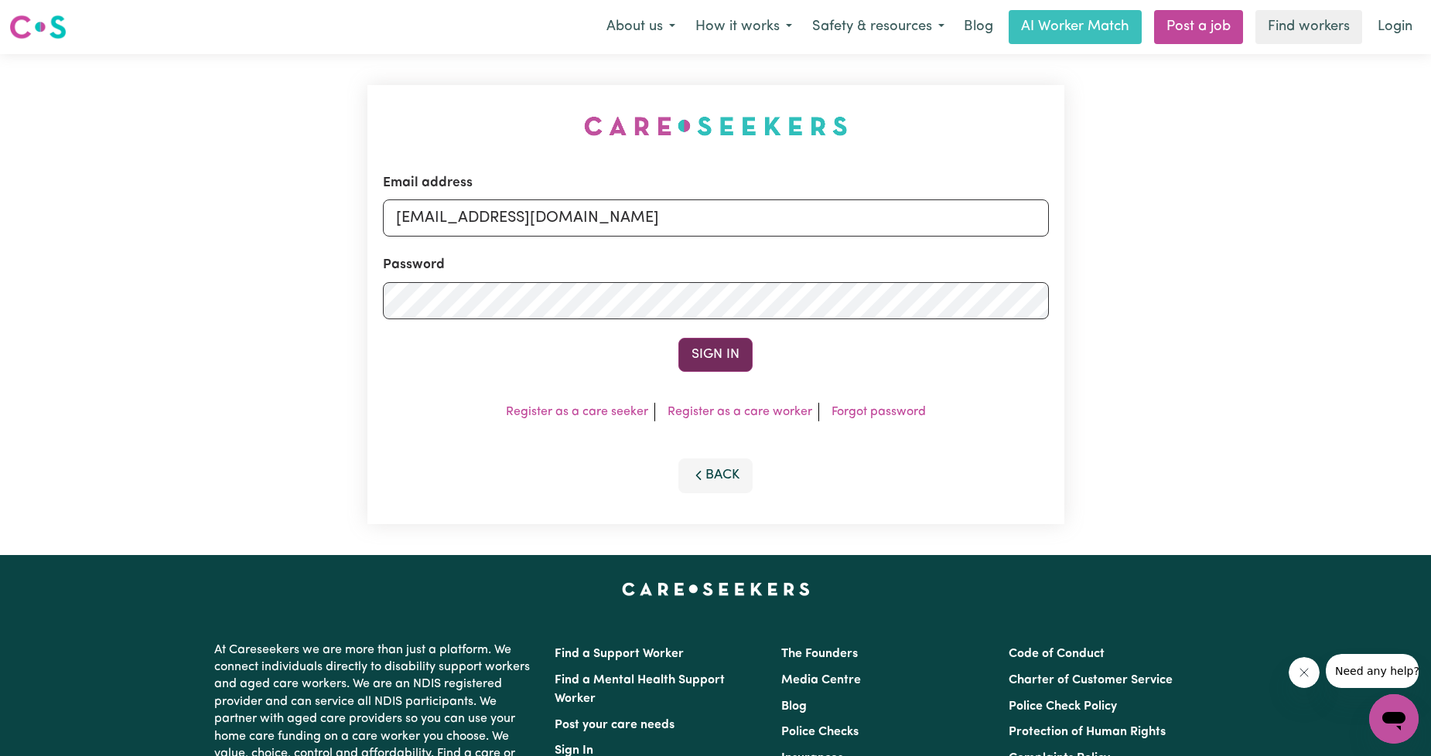
type input "[EMAIL_ADDRESS][DOMAIN_NAME]"
click at [729, 346] on button "Sign In" at bounding box center [715, 355] width 74 height 34
